Goal: Task Accomplishment & Management: Manage account settings

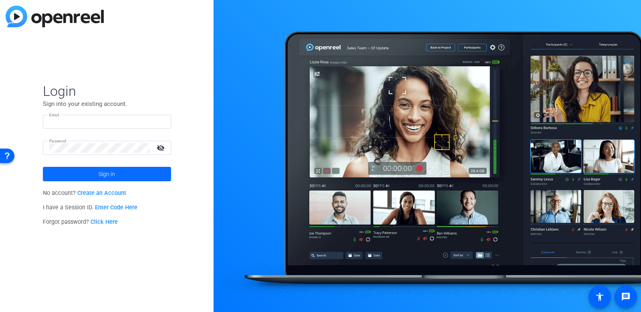
type input "[PERSON_NAME][EMAIL_ADDRESS][PERSON_NAME][DOMAIN_NAME]"
click at [121, 174] on span at bounding box center [107, 173] width 128 height 19
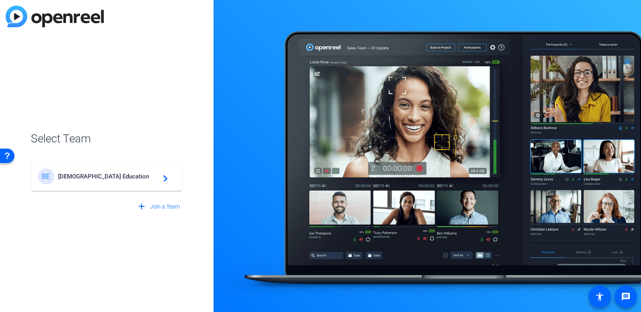
click at [131, 188] on mat-card-content "BE Bisk Education navigate_next" at bounding box center [107, 176] width 151 height 29
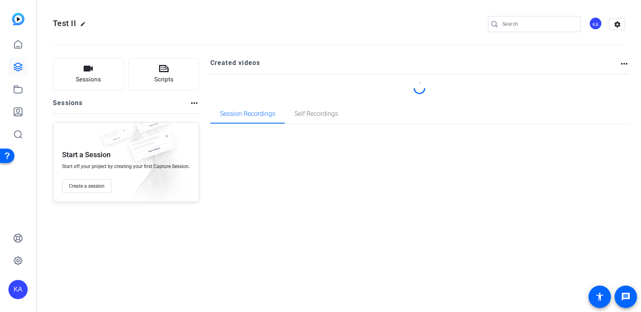
click at [140, 180] on div "Test II edit KA settings Sessions Scripts Sessions more_horiz Start a Session S…" at bounding box center [339, 156] width 604 height 312
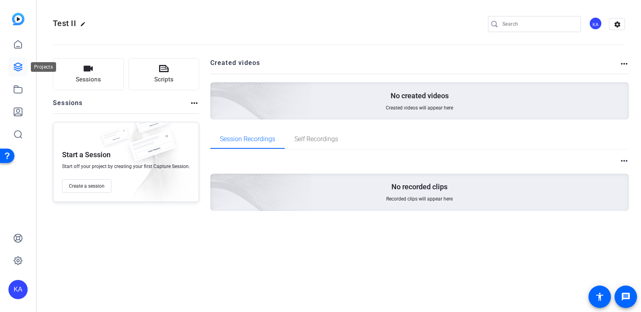
click at [19, 72] on link at bounding box center [17, 66] width 19 height 19
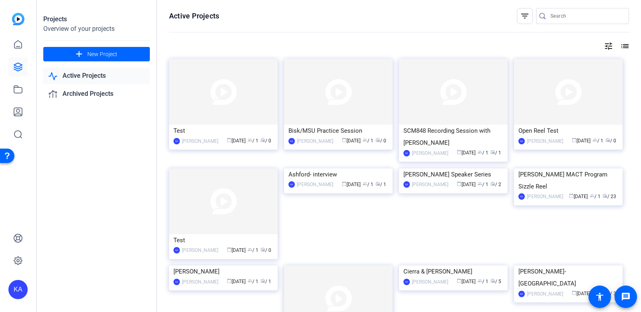
click at [321, 158] on div "Bisk/MSU Practice Session KA [PERSON_NAME] calendar_today [DATE] group / 1 radi…" at bounding box center [341, 113] width 115 height 109
click at [350, 134] on div "Bisk/MSU Practice Session" at bounding box center [339, 131] width 100 height 12
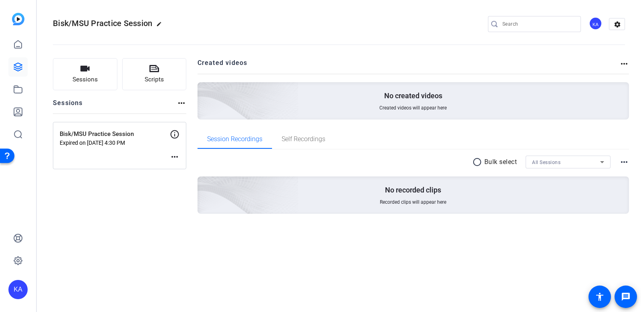
click at [181, 162] on div "Bisk/MSU Practice Session Expired on [DATE] 4:30 PM more_horiz" at bounding box center [119, 145] width 133 height 47
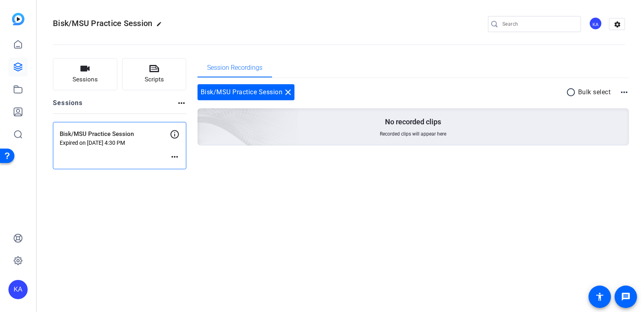
click at [176, 159] on mat-icon "more_horiz" at bounding box center [175, 157] width 10 height 10
click at [182, 168] on span "Edit Session" at bounding box center [194, 169] width 36 height 10
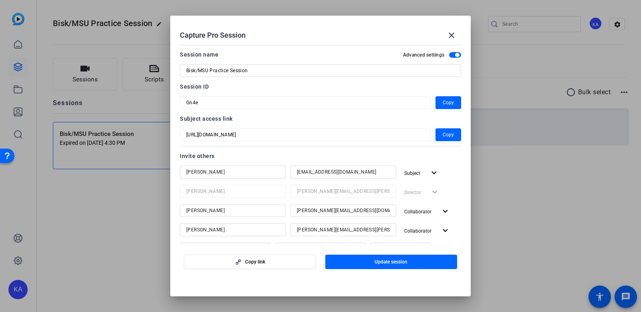
click at [523, 153] on div at bounding box center [320, 156] width 641 height 312
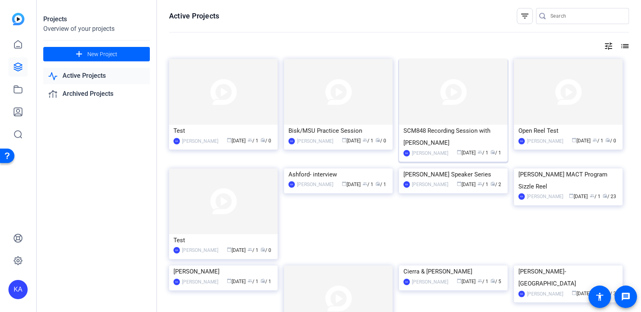
click at [486, 142] on div "SCM848 Recording Session with [PERSON_NAME]" at bounding box center [454, 137] width 100 height 24
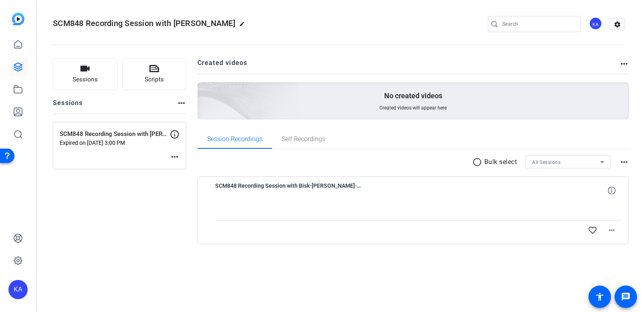
click at [178, 156] on mat-icon "more_horiz" at bounding box center [175, 157] width 10 height 10
click at [184, 165] on span "Edit Session" at bounding box center [194, 169] width 36 height 10
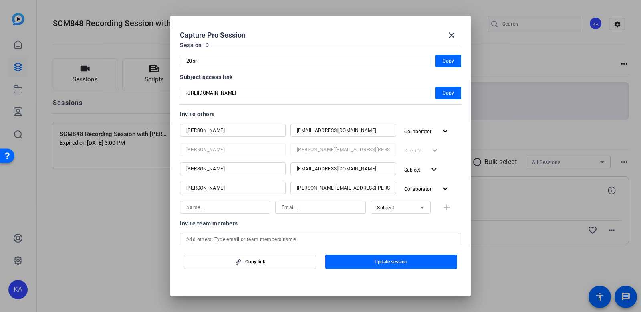
scroll to position [75, 0]
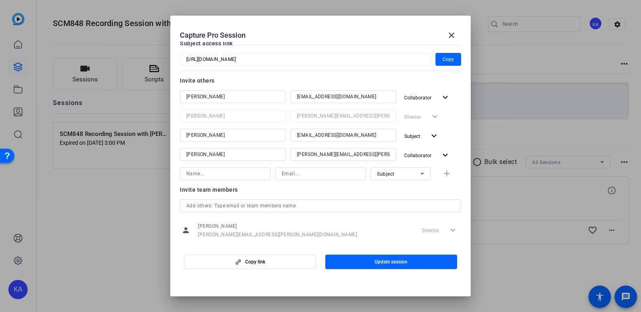
click at [144, 226] on div at bounding box center [320, 156] width 641 height 312
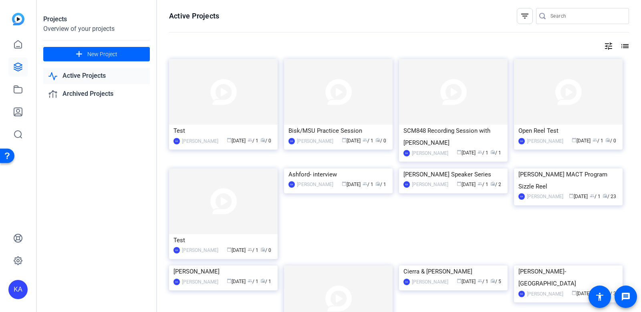
click at [436, 133] on div "SCM848 Recording Session with [PERSON_NAME]" at bounding box center [454, 137] width 100 height 24
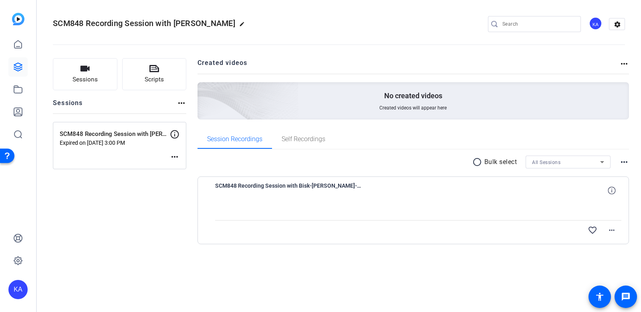
click at [175, 156] on mat-icon "more_horiz" at bounding box center [175, 157] width 10 height 10
click at [192, 163] on div "Edit Session Archive Session" at bounding box center [194, 174] width 49 height 24
click at [174, 158] on mat-icon "more_horiz" at bounding box center [175, 157] width 10 height 10
click at [190, 166] on span "Edit Session" at bounding box center [194, 169] width 36 height 10
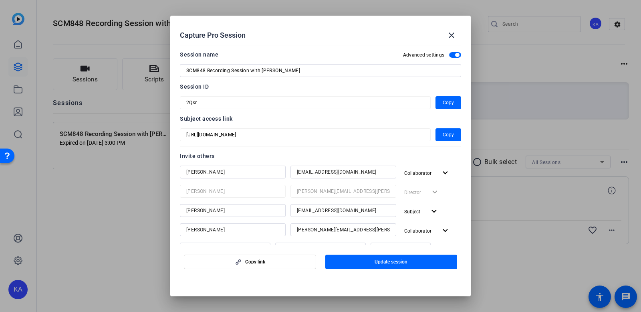
click at [462, 135] on mat-dialog-content "Session name Advanced settings SCM848 Recording Session with Bisk Session ID 2Q…" at bounding box center [320, 143] width 301 height 203
click at [450, 137] on span "Copy" at bounding box center [448, 135] width 11 height 10
click at [454, 32] on mat-icon "close" at bounding box center [452, 35] width 10 height 10
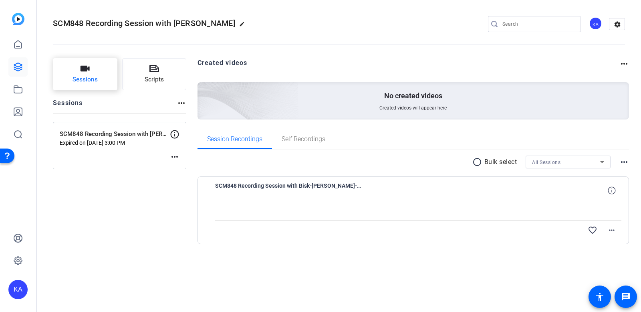
click at [107, 83] on button "Sessions" at bounding box center [85, 74] width 65 height 32
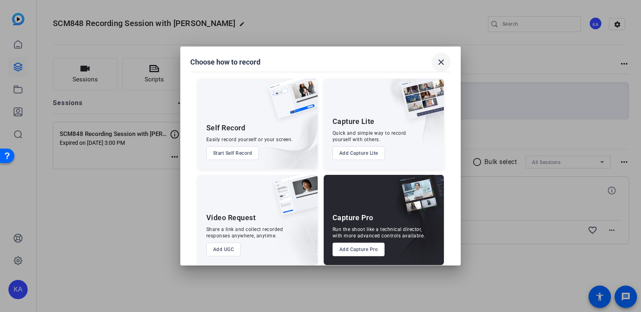
click at [442, 65] on mat-icon "close" at bounding box center [441, 62] width 10 height 10
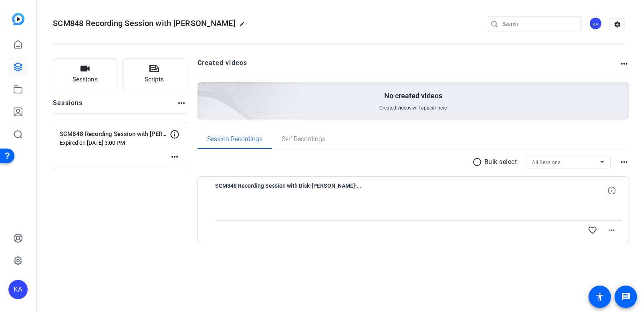
click at [311, 188] on span "SCM848 Recording Session with Bisk-[PERSON_NAME]-2025-08-12-14-08-52-008-0" at bounding box center [289, 190] width 148 height 19
click at [617, 236] on span at bounding box center [611, 229] width 19 height 19
click at [600, 211] on div at bounding box center [320, 156] width 641 height 312
click at [175, 158] on mat-icon "more_horiz" at bounding box center [175, 157] width 10 height 10
click at [200, 167] on span "Edit Session" at bounding box center [194, 169] width 36 height 10
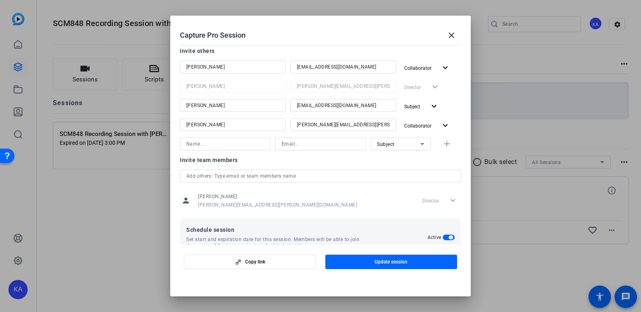
scroll to position [165, 0]
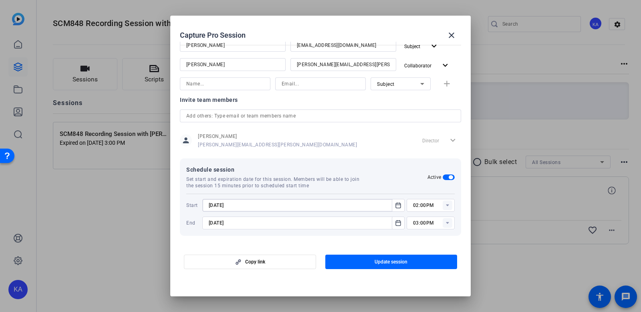
click at [283, 204] on input "[DATE]" at bounding box center [300, 205] width 182 height 10
click at [395, 209] on icon "Open calendar" at bounding box center [398, 205] width 6 height 10
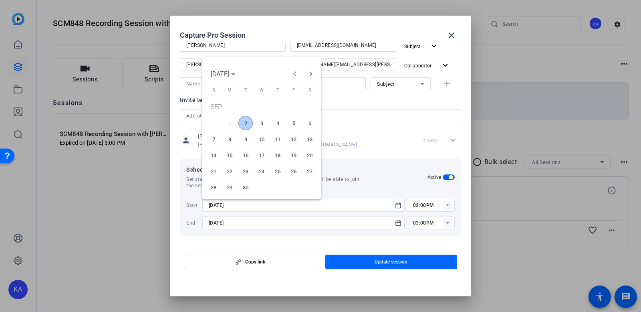
click at [247, 122] on span "2" at bounding box center [245, 123] width 14 height 14
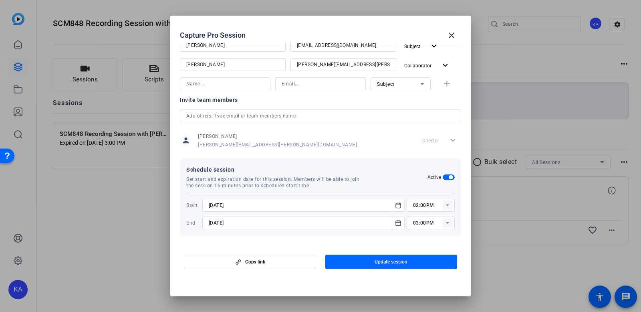
type input "[DATE]"
click at [397, 221] on icon "Open calendar" at bounding box center [398, 222] width 5 height 5
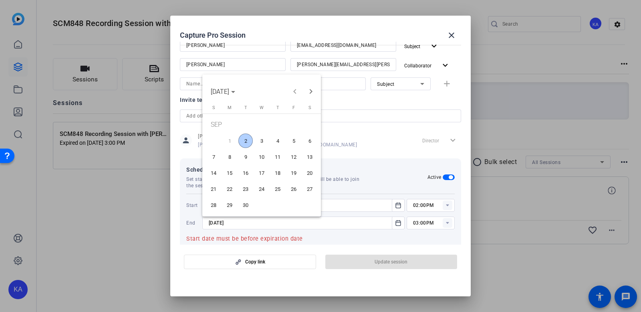
click at [247, 144] on span "2" at bounding box center [245, 140] width 14 height 14
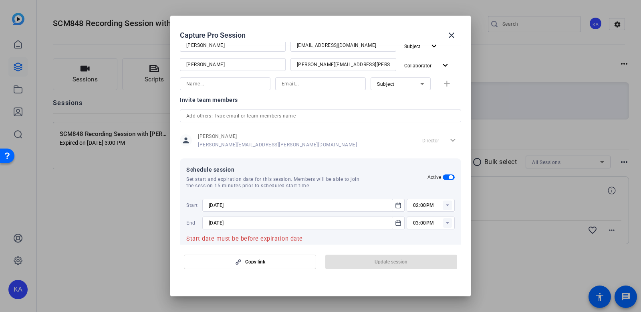
type input "[DATE]"
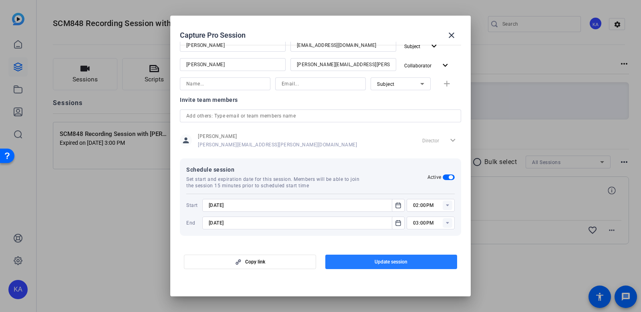
click at [384, 265] on span "Update session" at bounding box center [391, 262] width 33 height 6
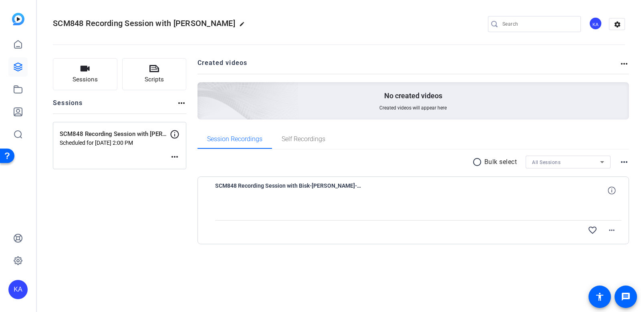
click at [172, 154] on mat-icon "more_horiz" at bounding box center [175, 157] width 10 height 10
click at [147, 182] on div at bounding box center [320, 156] width 641 height 312
click at [175, 156] on mat-icon "more_horiz" at bounding box center [175, 157] width 10 height 10
click at [151, 175] on div at bounding box center [320, 156] width 641 height 312
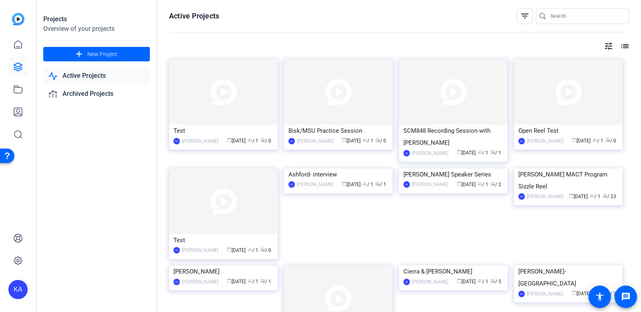
click at [433, 141] on div "SCM848 Recording Session with [PERSON_NAME]" at bounding box center [454, 137] width 100 height 24
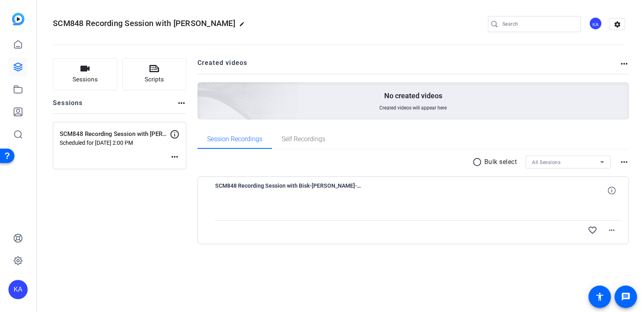
click at [179, 162] on div "SCM848 Recording Session with Bisk Scheduled for [DATE] 2:00 PM more_horiz" at bounding box center [119, 145] width 133 height 47
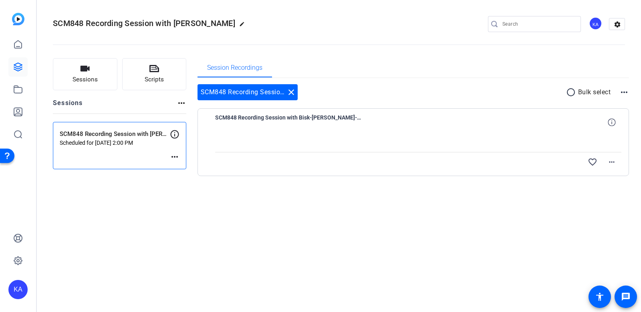
click at [176, 158] on mat-icon "more_horiz" at bounding box center [175, 157] width 10 height 10
click at [190, 166] on span "Edit Session" at bounding box center [194, 169] width 36 height 10
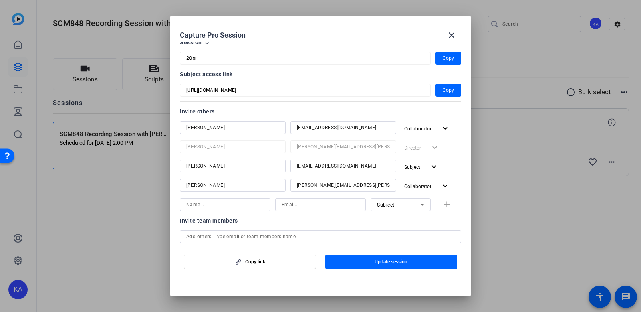
scroll to position [44, 0]
click at [455, 34] on mat-icon "close" at bounding box center [452, 35] width 10 height 10
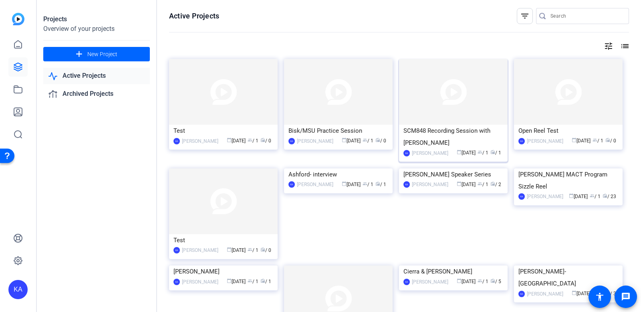
click at [436, 146] on div "SCM848 Recording Session with [PERSON_NAME]" at bounding box center [454, 137] width 100 height 24
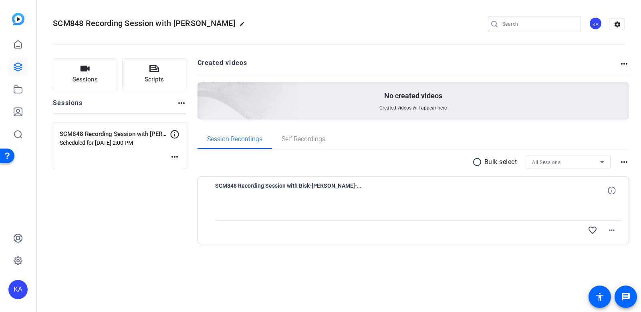
click at [178, 160] on mat-icon "more_horiz" at bounding box center [175, 157] width 10 height 10
click at [214, 151] on div at bounding box center [320, 156] width 641 height 312
click at [297, 140] on span "Self Recordings" at bounding box center [304, 139] width 44 height 6
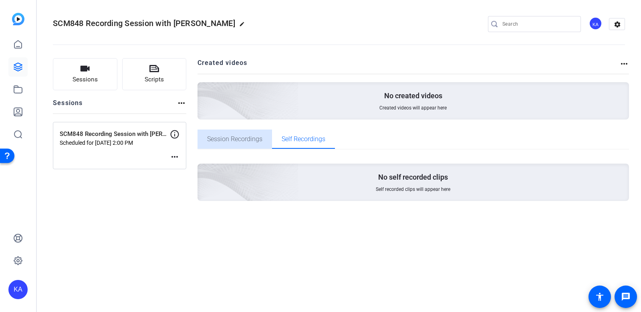
click at [245, 143] on span "Session Recordings" at bounding box center [234, 138] width 55 height 19
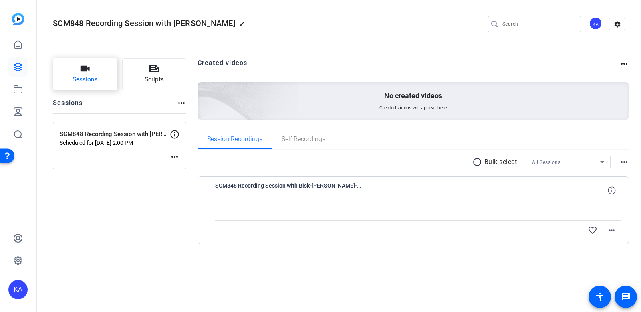
click at [93, 81] on span "Sessions" at bounding box center [85, 79] width 25 height 9
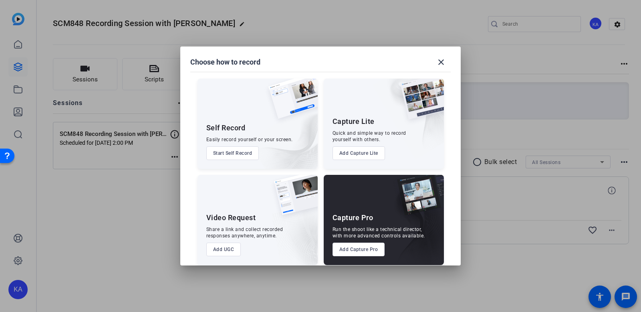
click at [245, 148] on button "Start Self Record" at bounding box center [232, 153] width 53 height 14
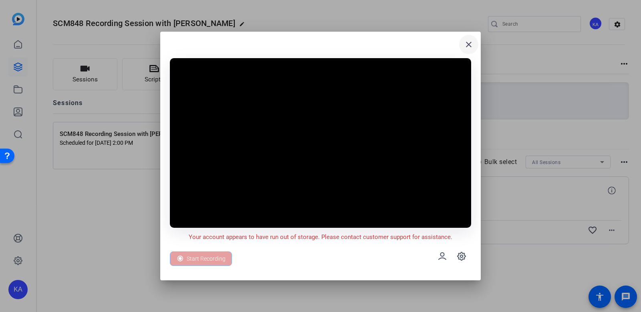
click at [467, 48] on mat-icon "close" at bounding box center [469, 45] width 10 height 10
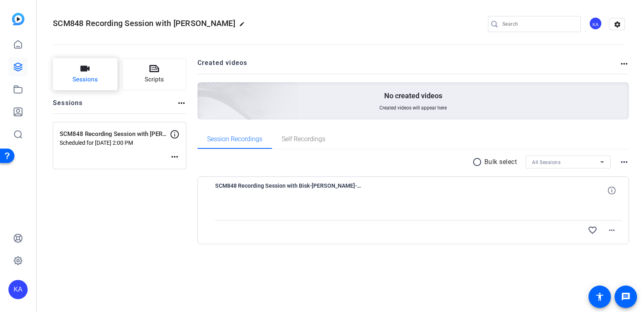
click at [107, 84] on button "Sessions" at bounding box center [85, 74] width 65 height 32
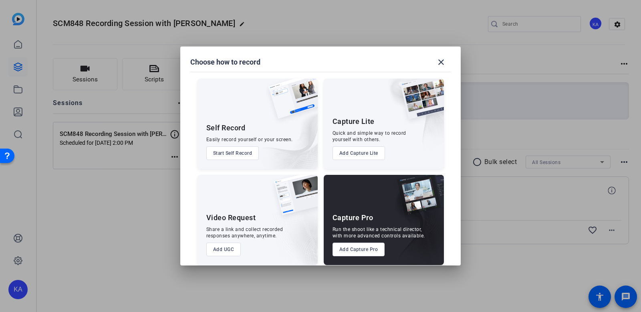
click at [370, 154] on button "Add Capture Lite" at bounding box center [359, 153] width 53 height 14
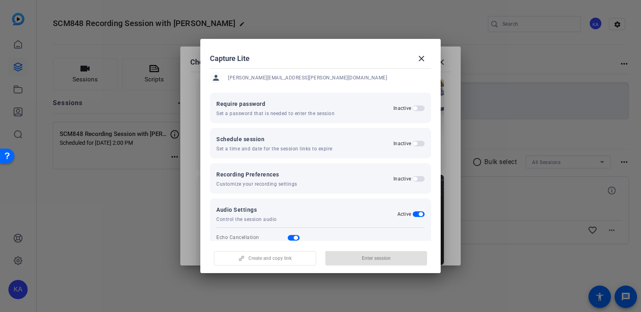
scroll to position [91, 0]
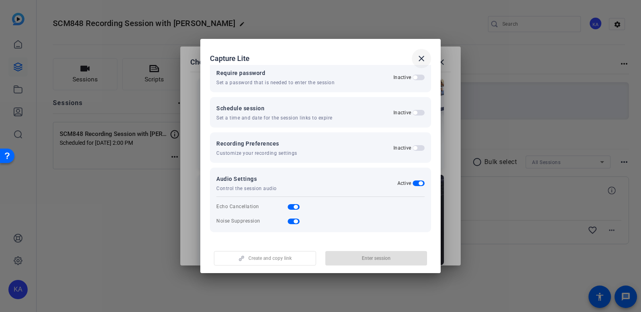
click at [419, 55] on mat-icon "close" at bounding box center [422, 59] width 10 height 10
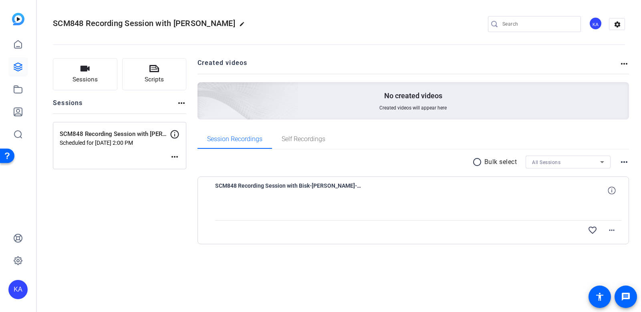
click at [177, 154] on mat-icon "more_horiz" at bounding box center [175, 157] width 10 height 10
click at [198, 150] on div at bounding box center [320, 156] width 641 height 312
click at [444, 152] on div "radio_button_unchecked Bulk select All Sessions more_horiz SCM848 Recording Ses…" at bounding box center [414, 210] width 432 height 120
click at [175, 158] on mat-icon "more_horiz" at bounding box center [175, 157] width 10 height 10
click at [176, 157] on div at bounding box center [320, 156] width 641 height 312
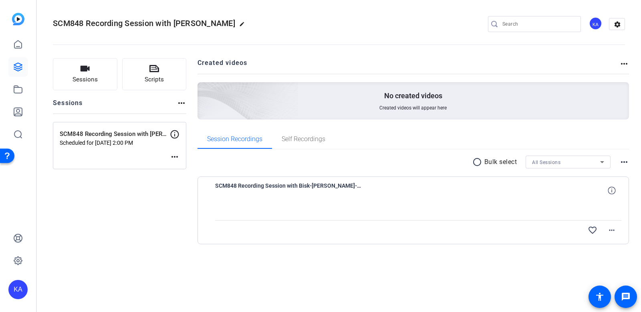
click at [174, 157] on mat-icon "more_horiz" at bounding box center [175, 157] width 10 height 10
click at [187, 169] on span "Edit Session" at bounding box center [194, 169] width 36 height 10
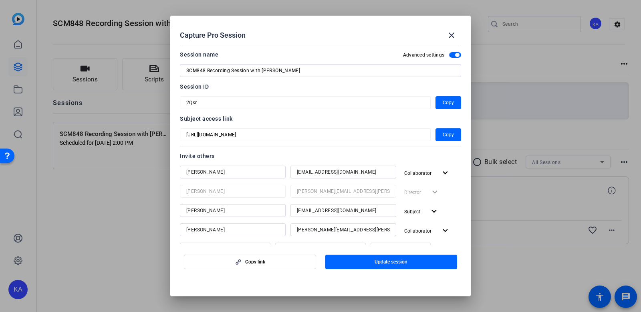
click at [512, 46] on div at bounding box center [320, 156] width 641 height 312
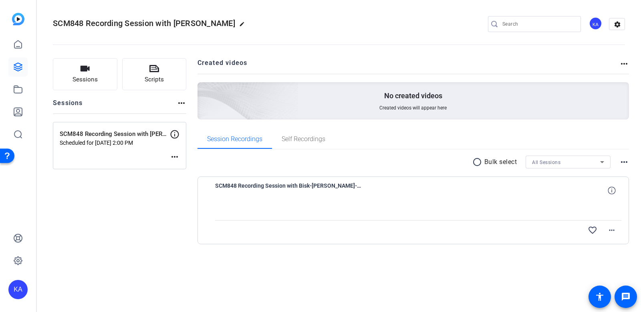
click at [175, 156] on mat-icon "more_horiz" at bounding box center [175, 157] width 10 height 10
click at [194, 165] on span "Edit Session" at bounding box center [194, 169] width 36 height 10
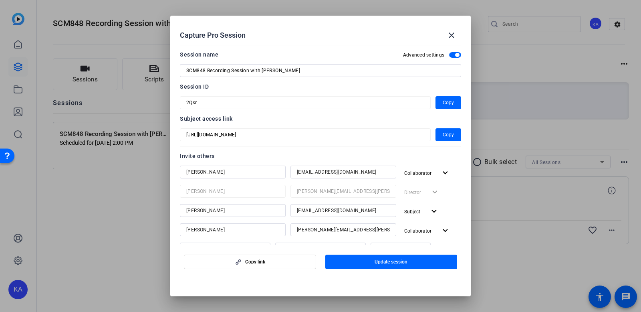
click at [140, 199] on div at bounding box center [320, 156] width 641 height 312
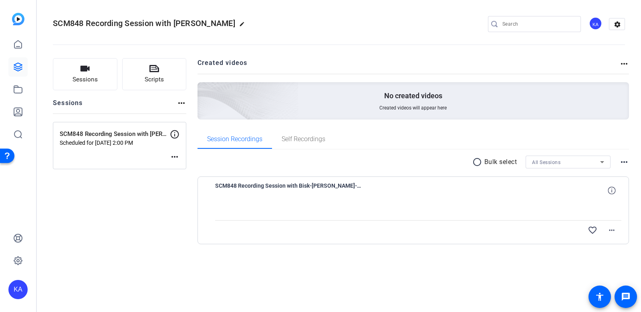
click at [177, 159] on mat-icon "more_horiz" at bounding box center [175, 157] width 10 height 10
click at [159, 164] on div at bounding box center [320, 156] width 641 height 312
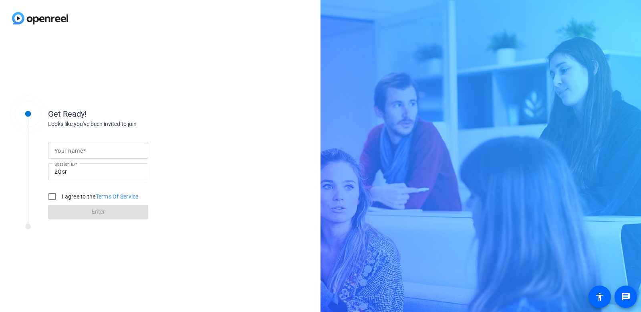
click at [111, 153] on input "Your name" at bounding box center [98, 150] width 87 height 10
type input "Paola Cabrera"
click at [63, 200] on label "I agree to the Terms Of Service" at bounding box center [99, 196] width 79 height 8
click at [60, 200] on input "I agree to the Terms Of Service" at bounding box center [52, 196] width 16 height 16
checkbox input "true"
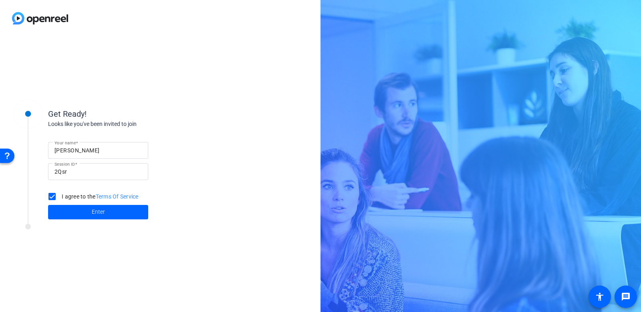
click at [87, 218] on span at bounding box center [98, 211] width 100 height 19
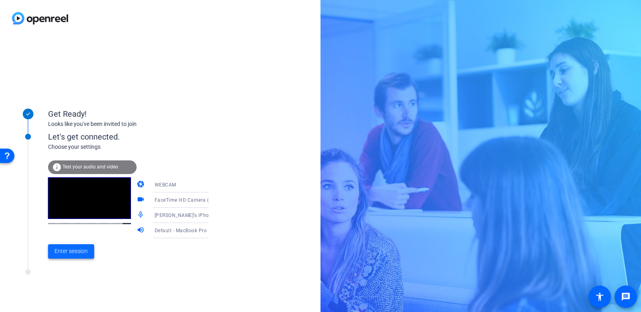
click at [79, 253] on span "Enter session" at bounding box center [71, 251] width 33 height 8
